Goal: Task Accomplishment & Management: Use online tool/utility

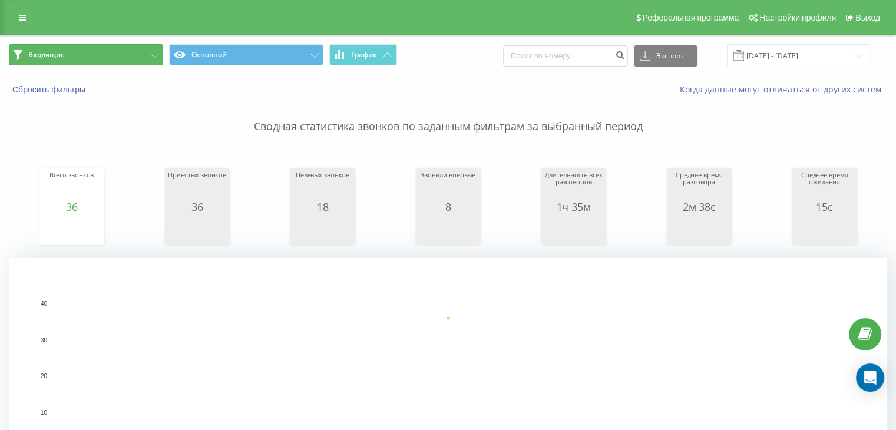
click at [120, 51] on button "Входящие" at bounding box center [86, 54] width 154 height 21
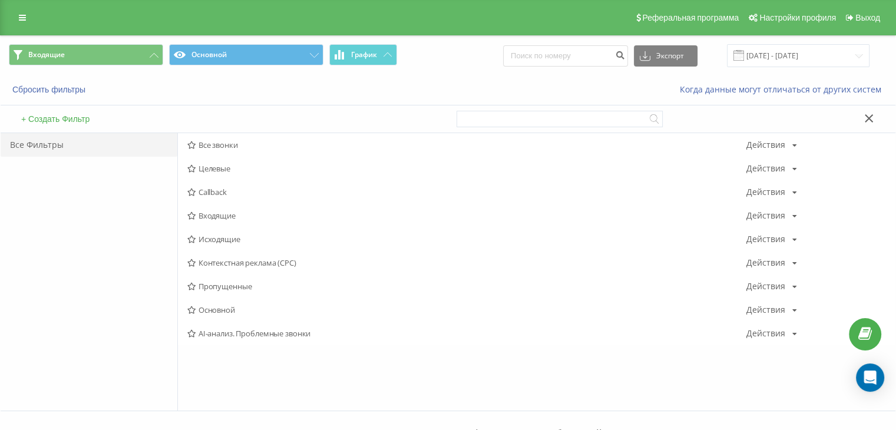
click at [199, 213] on span "Входящие" at bounding box center [466, 216] width 559 height 8
